Goal: Find specific page/section: Find specific page/section

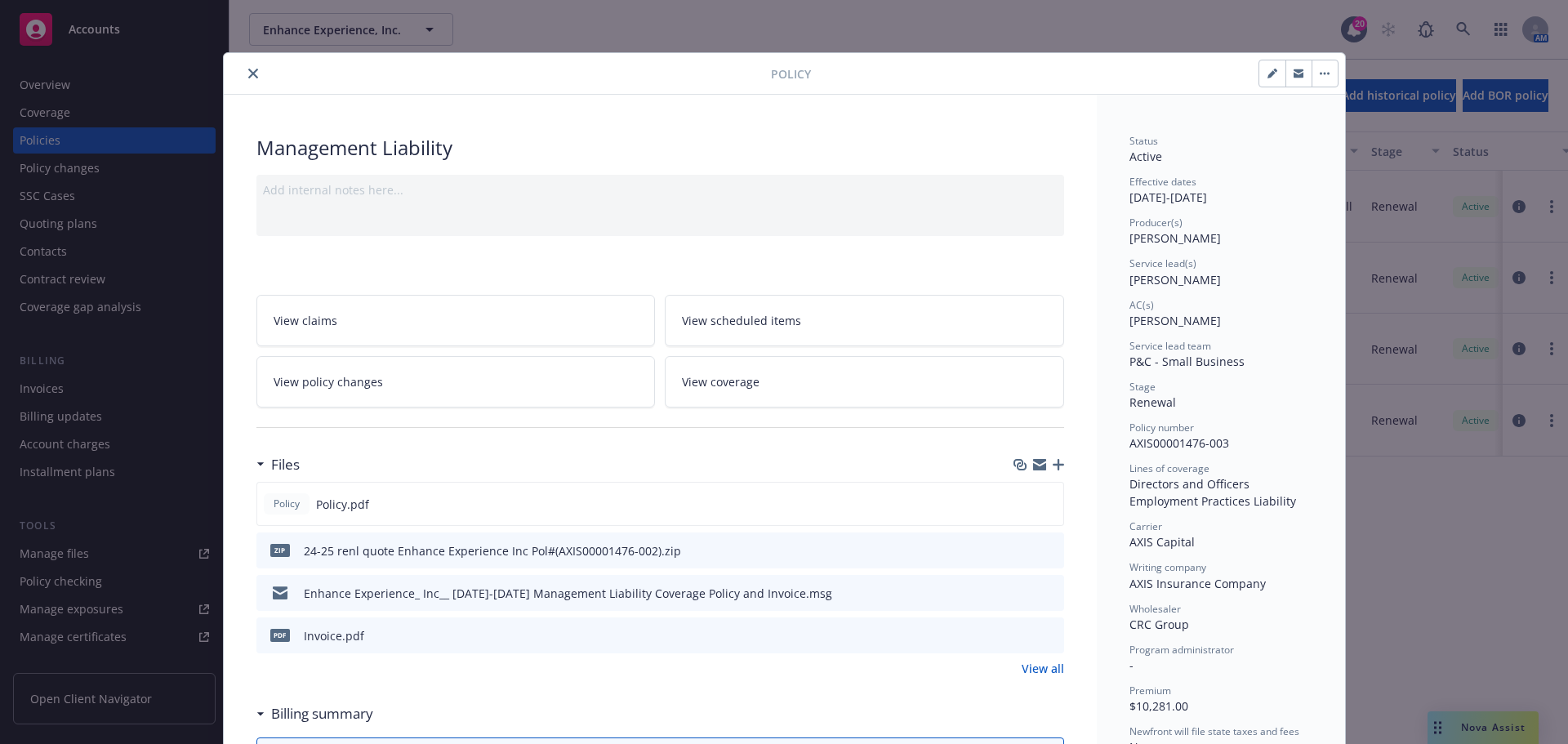
click at [234, 60] on div "Policy" at bounding box center [784, 74] width 1122 height 42
click at [249, 72] on icon "close" at bounding box center [254, 73] width 10 height 10
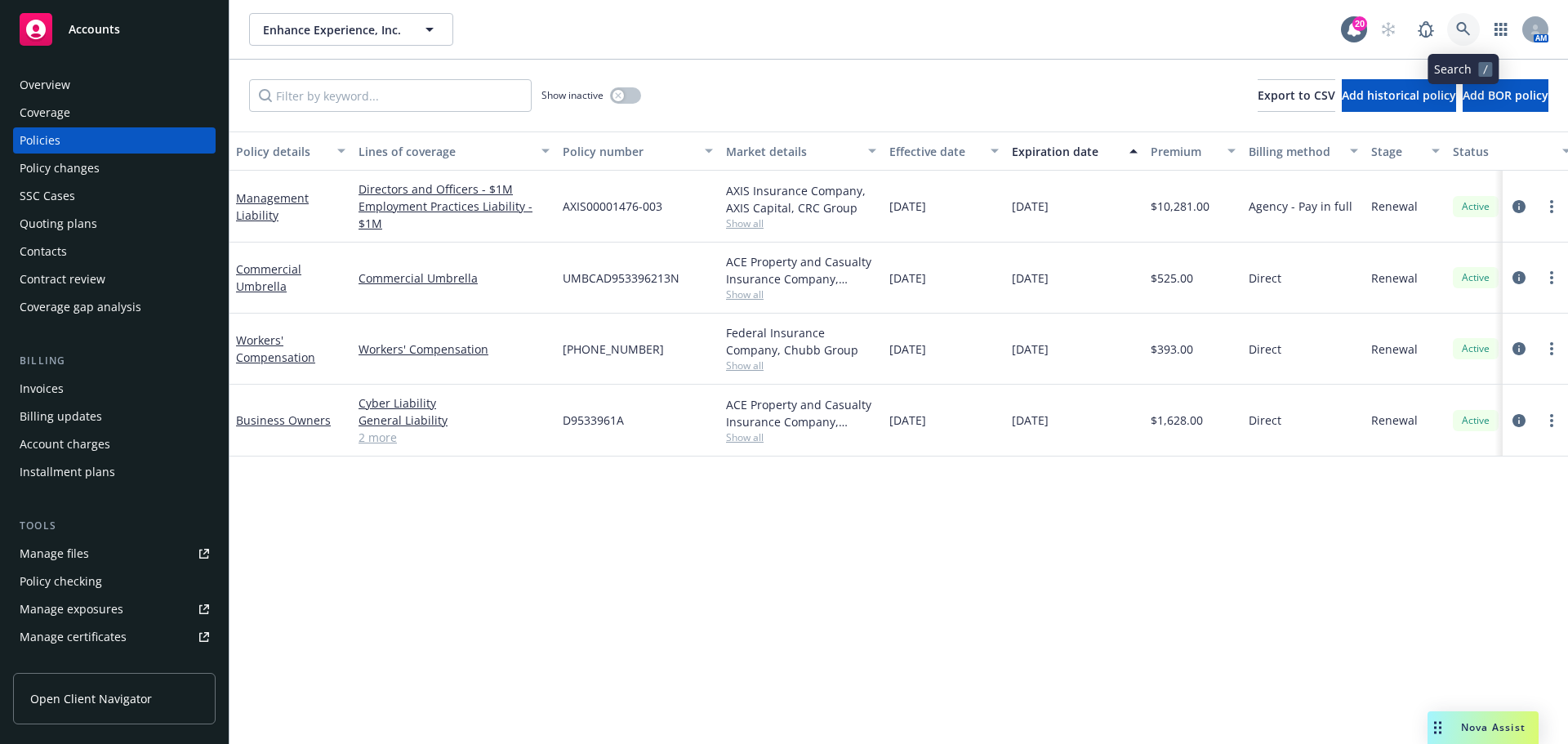
click at [1470, 29] on icon at bounding box center [1464, 29] width 15 height 15
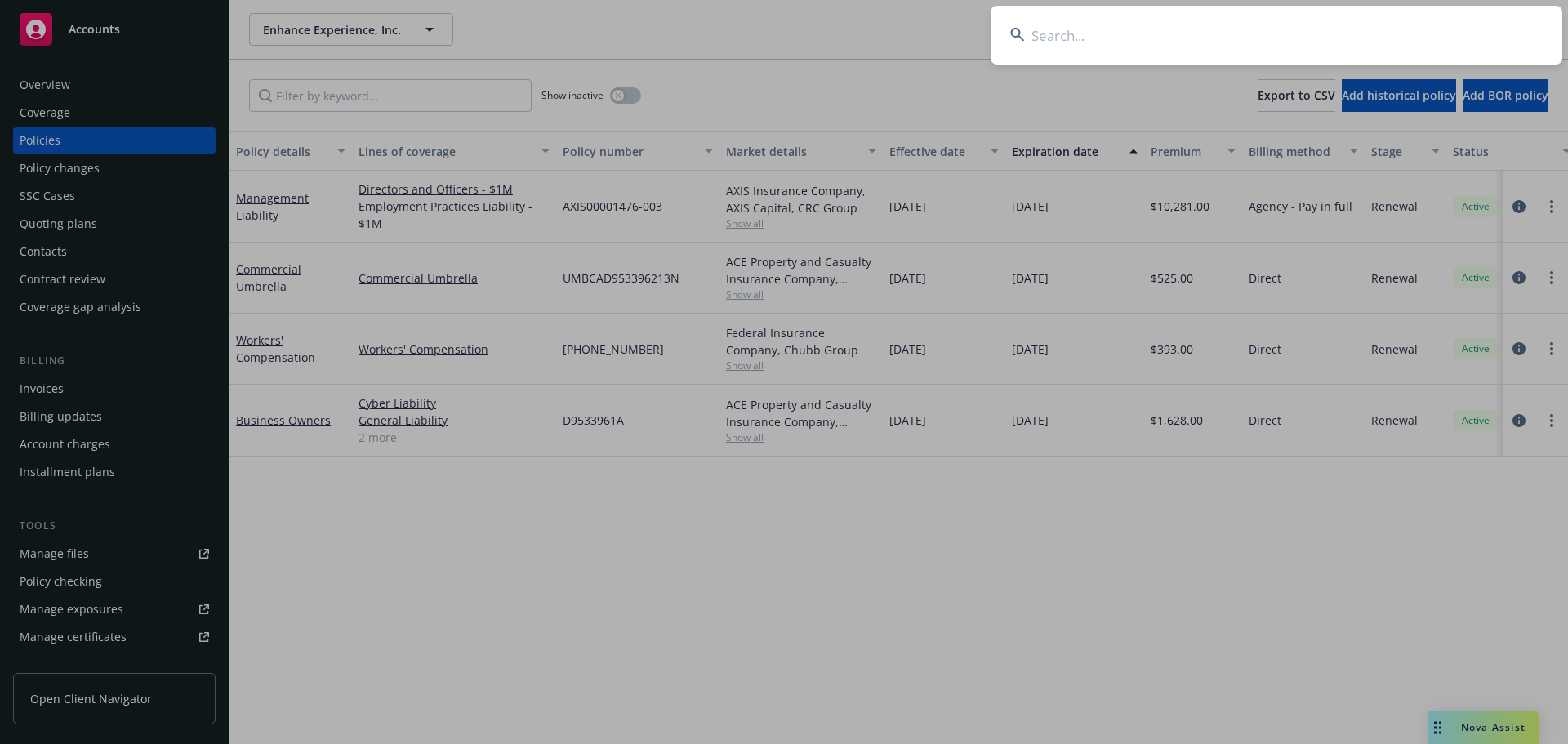
click at [1411, 43] on input at bounding box center [1277, 35] width 572 height 59
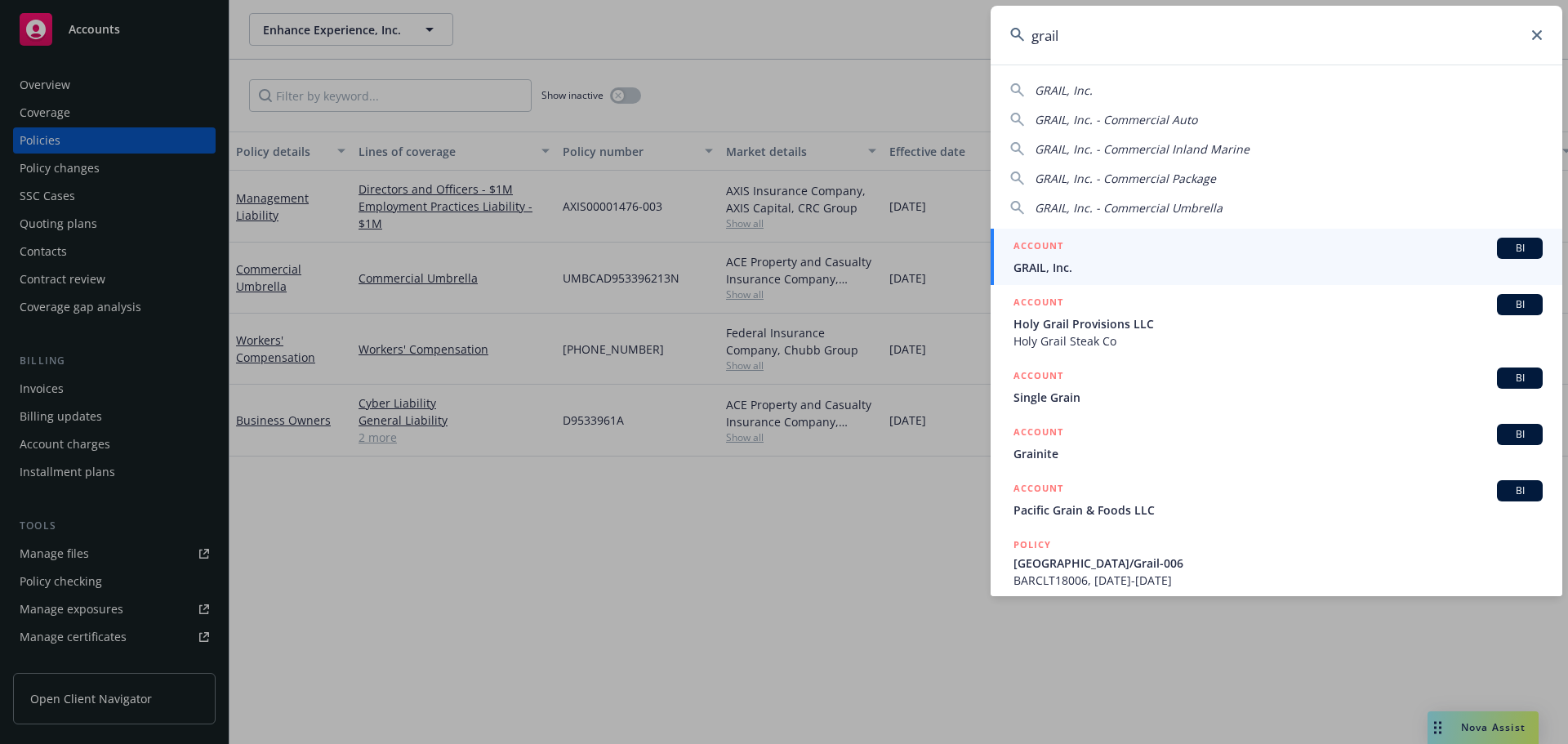
type input "grail"
click at [1162, 257] on div "ACCOUNT BI" at bounding box center [1278, 248] width 530 height 21
